Goal: Task Accomplishment & Management: Manage account settings

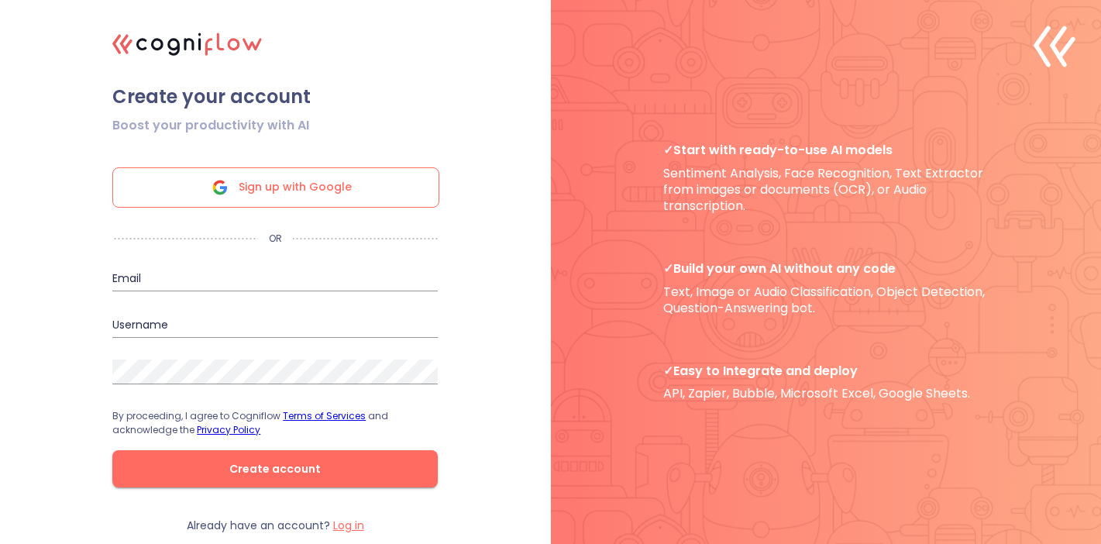
click at [394, 186] on div "Sign up with Google" at bounding box center [275, 187] width 327 height 40
click at [363, 199] on div "Sign up with Google" at bounding box center [275, 187] width 327 height 40
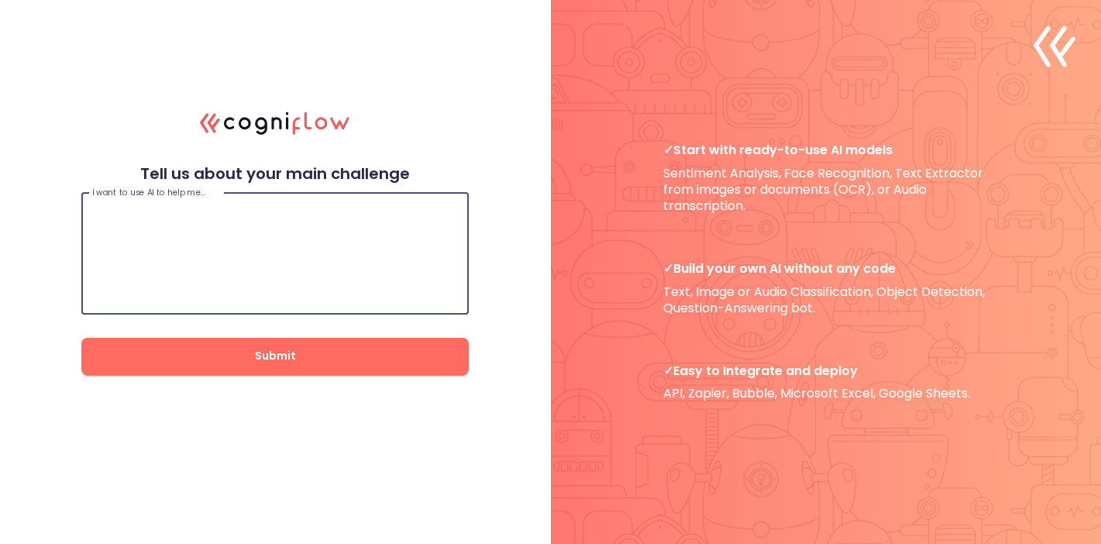
click at [300, 257] on textarea at bounding box center [275, 253] width 366 height 93
drag, startPoint x: 221, startPoint y: 288, endPoint x: 238, endPoint y: 315, distance: 31.4
click at [238, 315] on div "I want to use AI to help me… Looking for an AI agent - to act as an intern for …" at bounding box center [274, 279] width 387 height 191
type textarea "Looking for an AI agent - to act as an intern for my small business"
click at [278, 356] on span "Submit" at bounding box center [275, 355] width 338 height 19
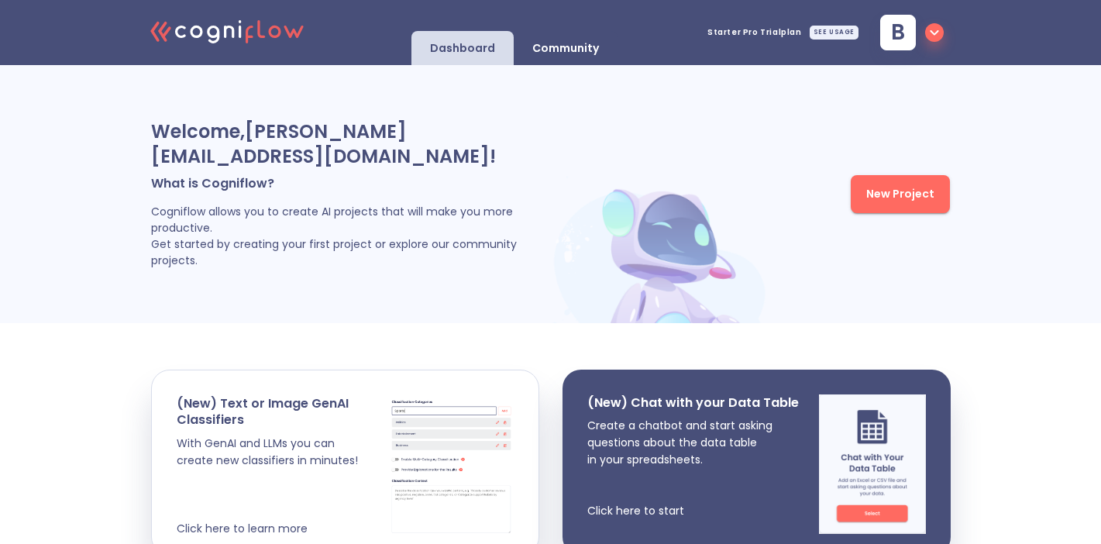
click at [905, 39] on div "b" at bounding box center [898, 33] width 36 height 36
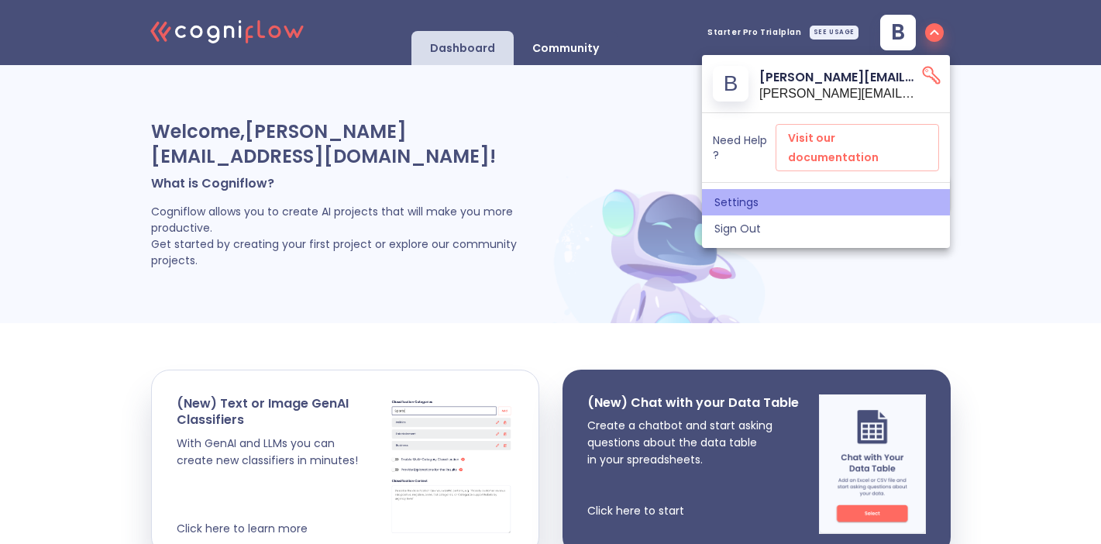
click at [738, 195] on span "Settings" at bounding box center [825, 202] width 223 height 14
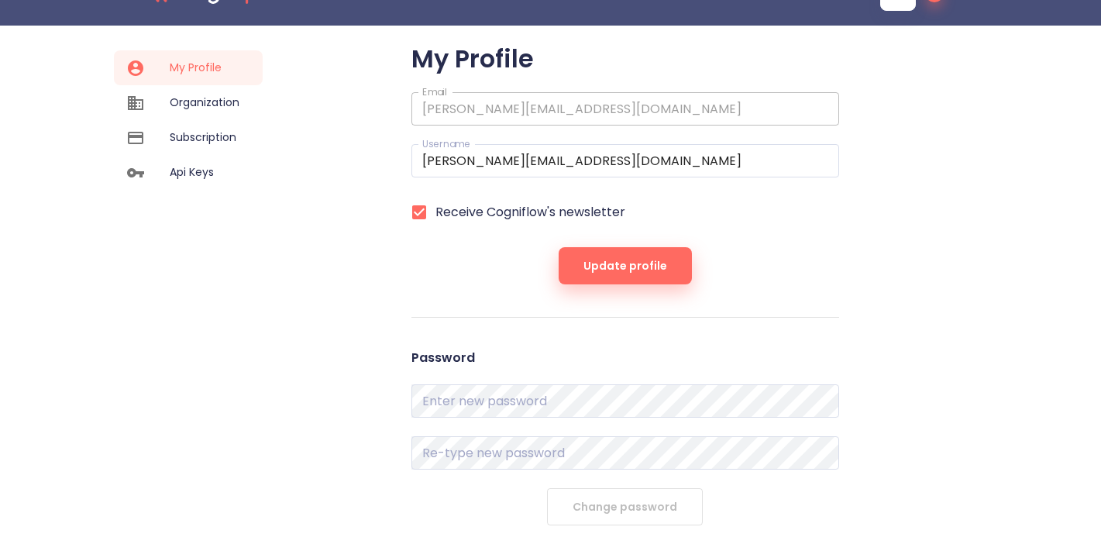
scroll to position [39, 0]
click at [212, 143] on span "Subscription" at bounding box center [205, 138] width 70 height 16
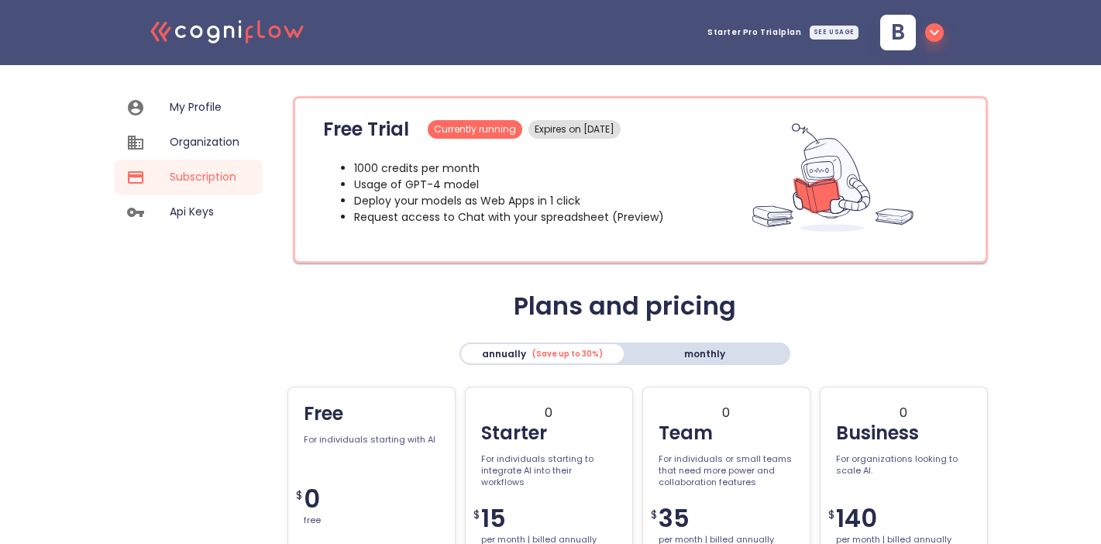
click at [180, 100] on span "My Profile" at bounding box center [205, 107] width 70 height 16
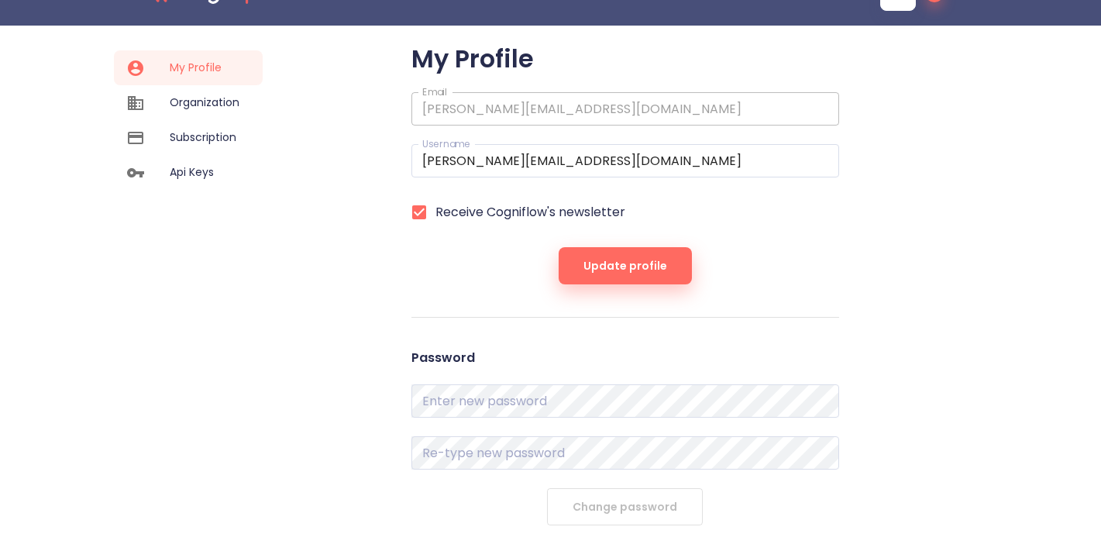
scroll to position [39, 0]
click at [188, 117] on div "Organization" at bounding box center [188, 103] width 149 height 35
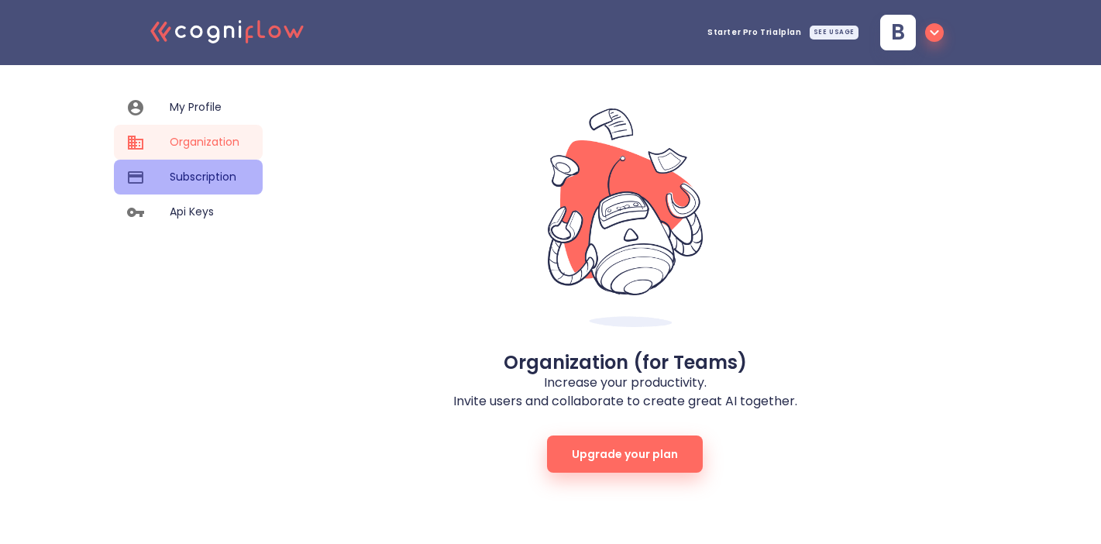
click at [191, 179] on span "Subscription" at bounding box center [205, 177] width 70 height 16
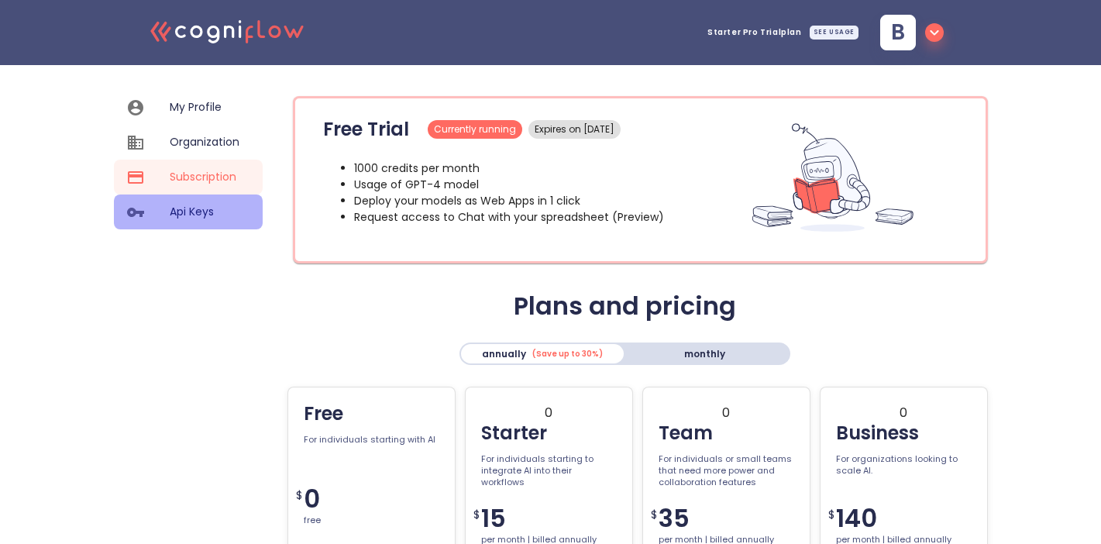
click at [171, 218] on span "Api Keys" at bounding box center [205, 212] width 70 height 16
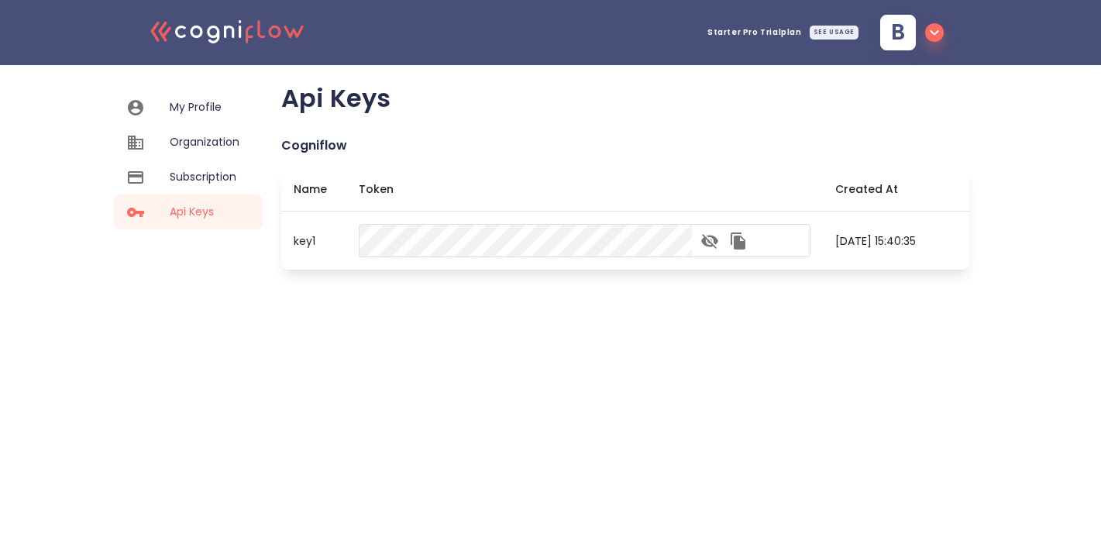
click at [935, 29] on icon "button" at bounding box center [934, 32] width 19 height 19
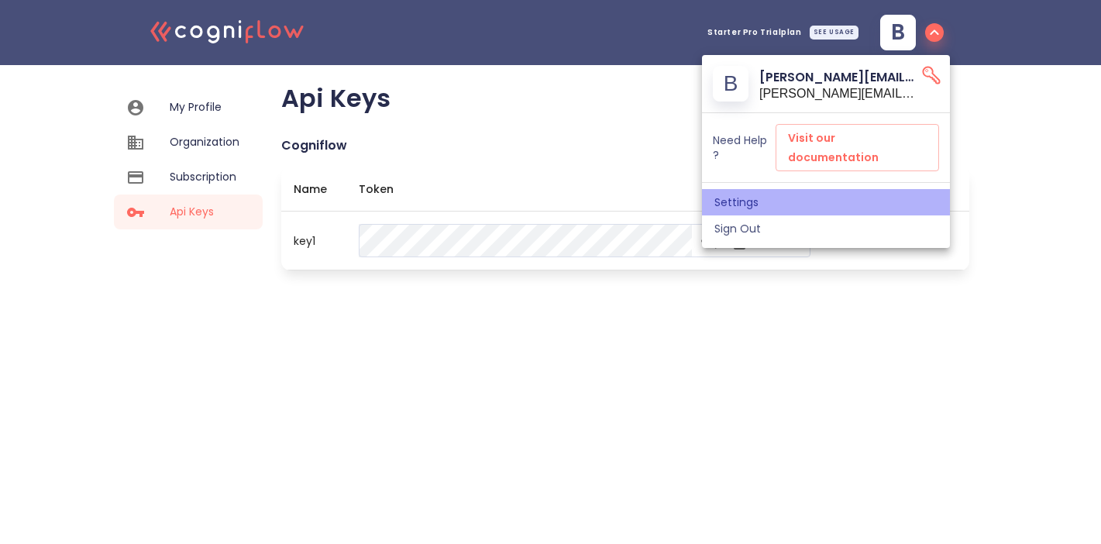
click at [755, 195] on span "Settings" at bounding box center [825, 202] width 223 height 14
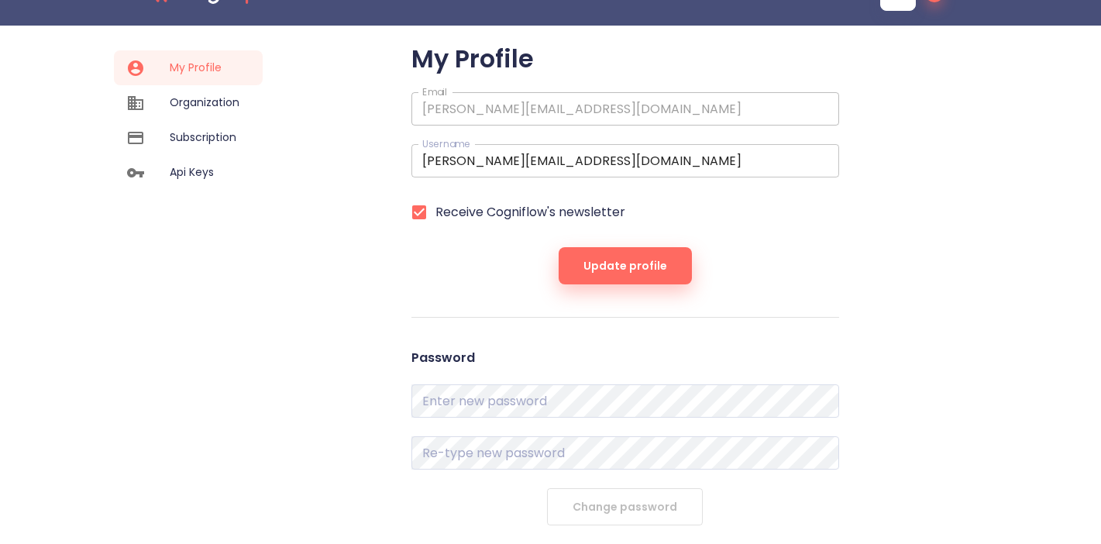
scroll to position [39, 0]
click at [645, 261] on span "Update profile" at bounding box center [625, 266] width 84 height 19
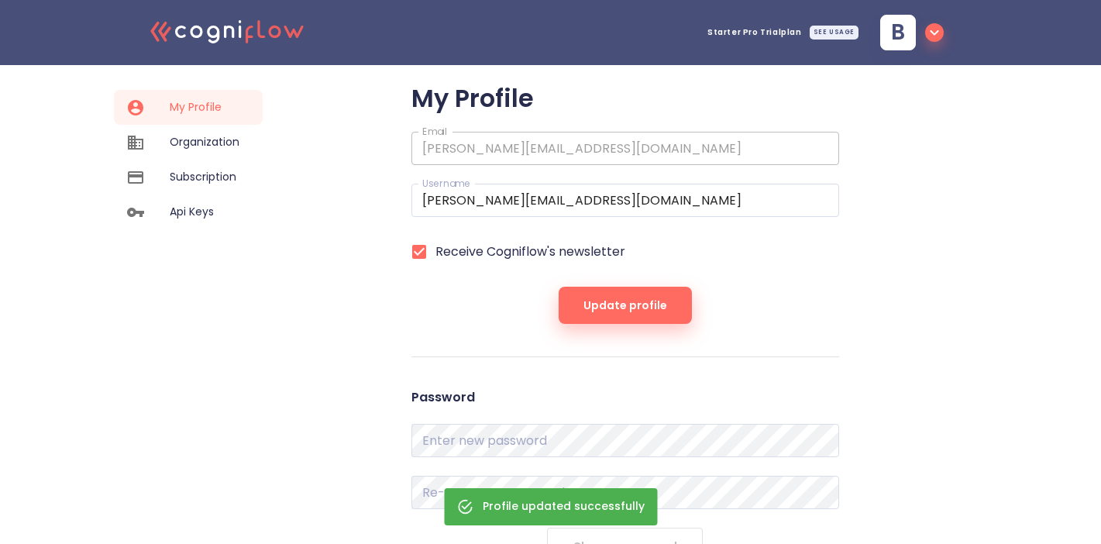
scroll to position [0, 0]
click at [896, 42] on span "b" at bounding box center [898, 33] width 14 height 22
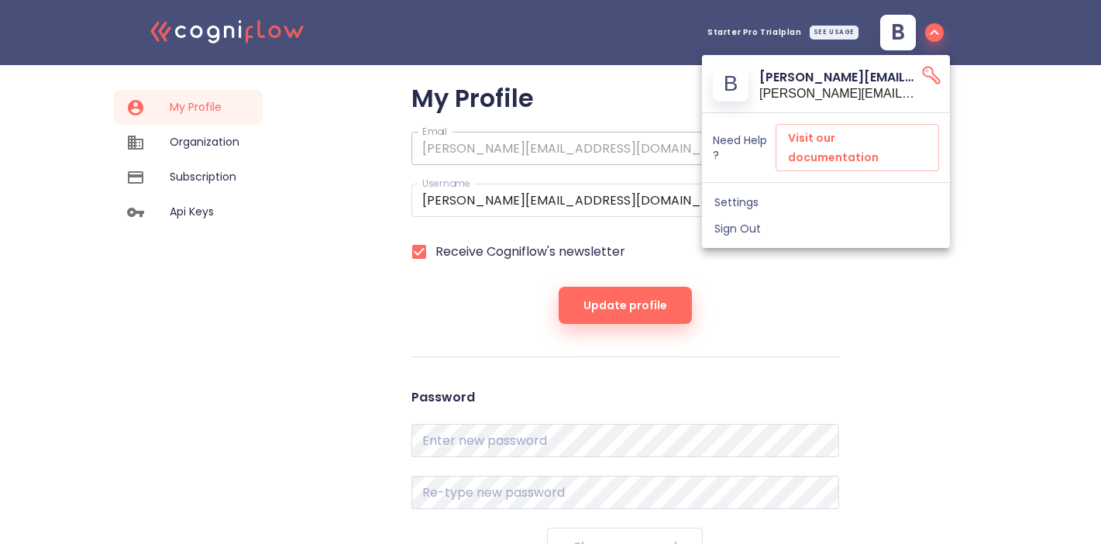
click at [935, 67] on icon "API Key" at bounding box center [931, 75] width 22 height 22
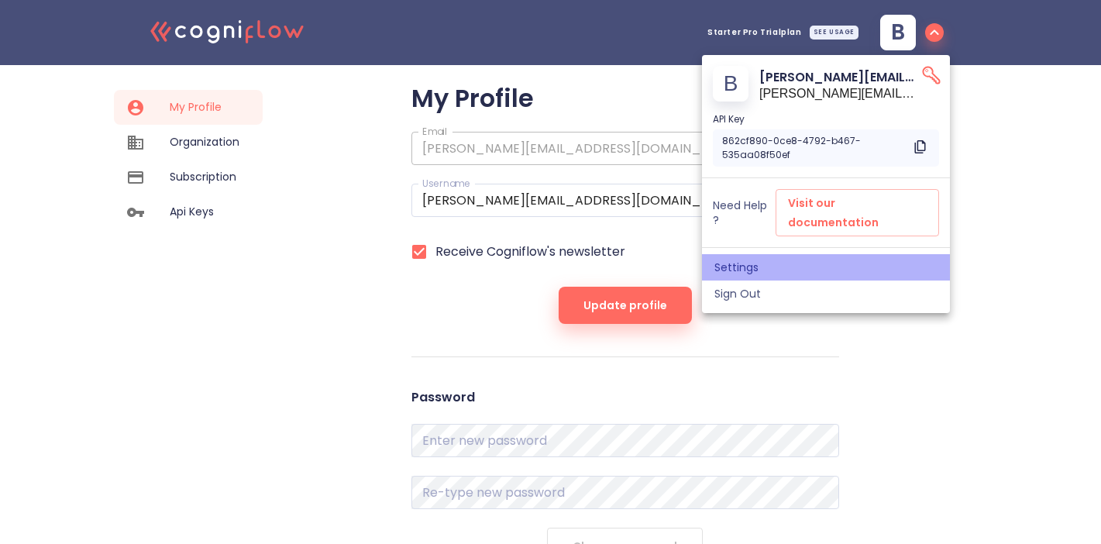
click at [758, 260] on span "Settings" at bounding box center [825, 267] width 223 height 14
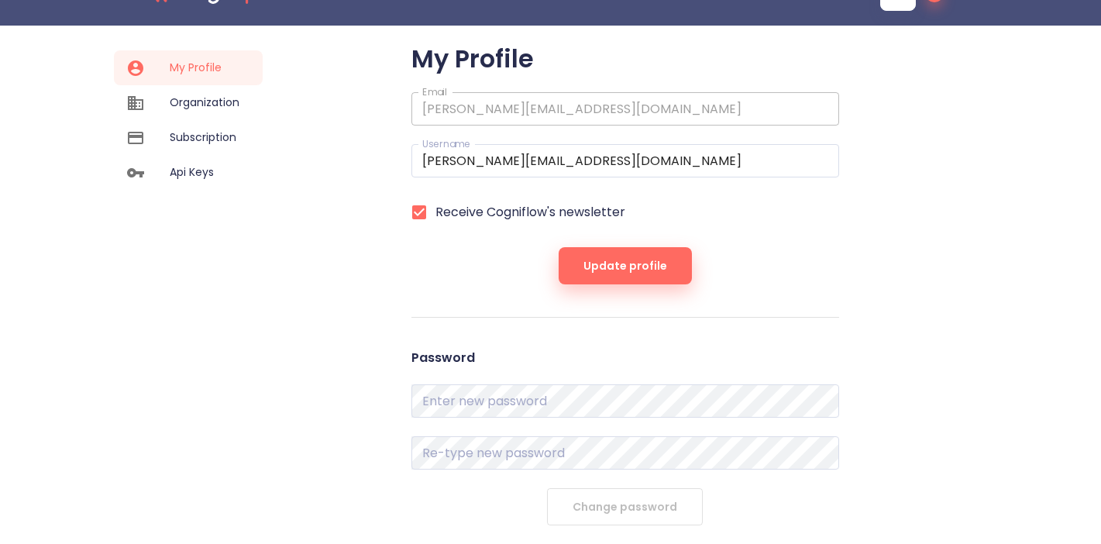
scroll to position [39, 0]
click at [211, 132] on span "Subscription" at bounding box center [205, 138] width 70 height 16
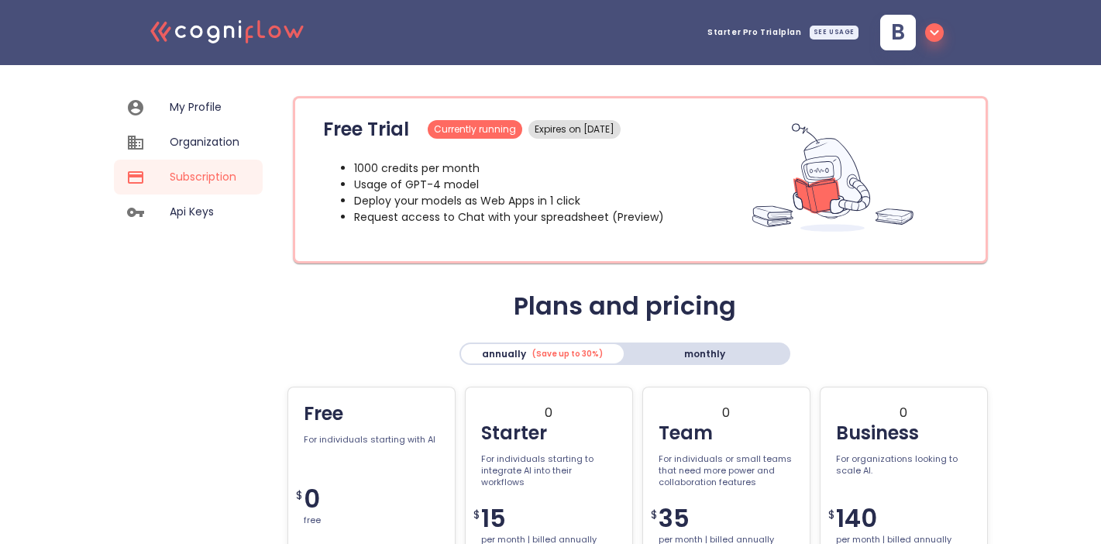
click at [193, 202] on div "Api Keys" at bounding box center [188, 211] width 149 height 35
